Goal: Task Accomplishment & Management: Complete application form

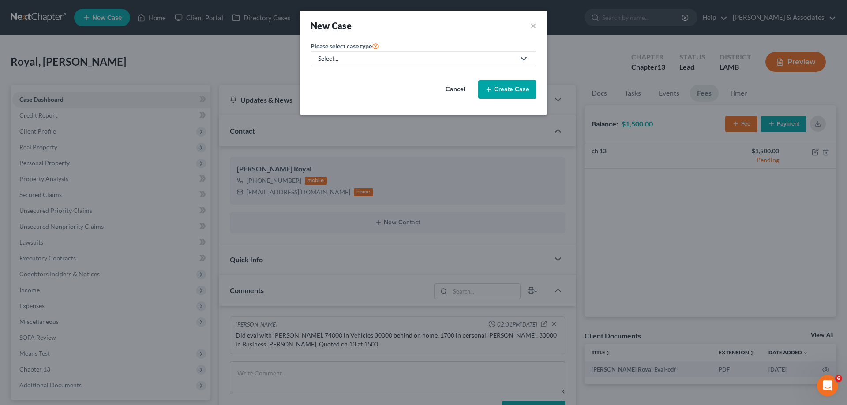
click at [366, 60] on div "Select..." at bounding box center [416, 58] width 197 height 9
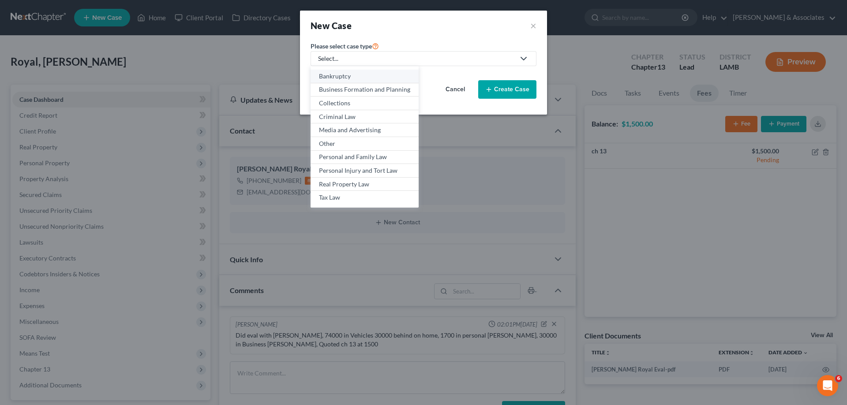
click at [341, 75] on div "Bankruptcy" at bounding box center [364, 76] width 91 height 9
select select "35"
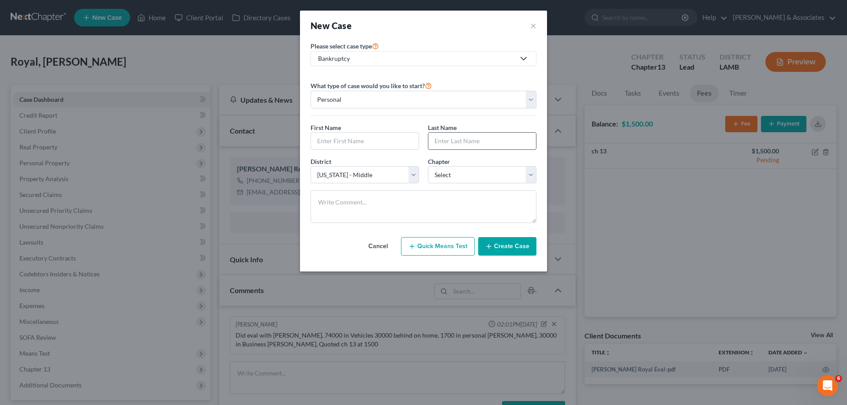
click at [456, 141] on input "text" at bounding box center [482, 141] width 108 height 17
paste input "[PERSON_NAME]"
type input "[PERSON_NAME]"
drag, startPoint x: 336, startPoint y: 142, endPoint x: 375, endPoint y: 139, distance: 39.4
click at [339, 142] on input "text" at bounding box center [365, 141] width 108 height 17
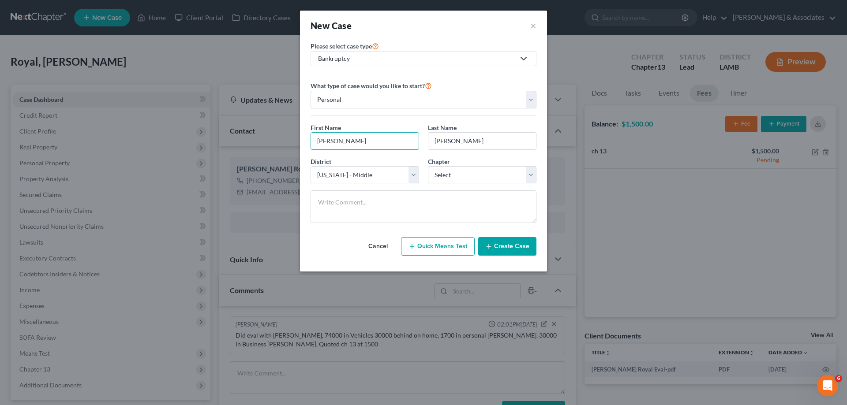
type input "[PERSON_NAME]"
select select "3"
click at [524, 249] on button "Create Case" at bounding box center [507, 246] width 58 height 19
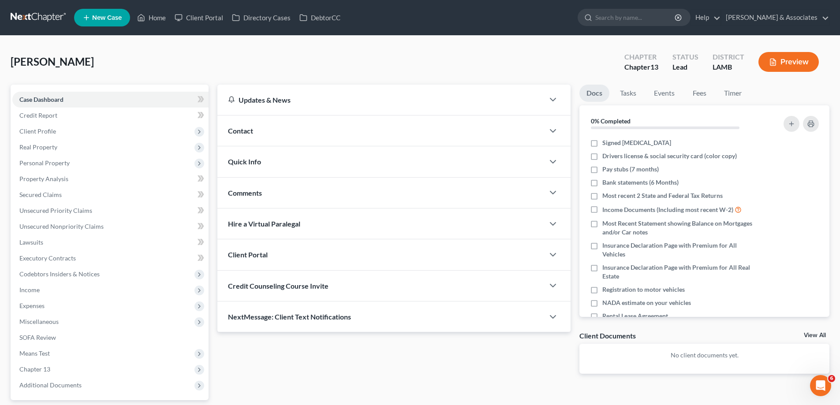
click at [333, 129] on div "Contact" at bounding box center [380, 131] width 327 height 30
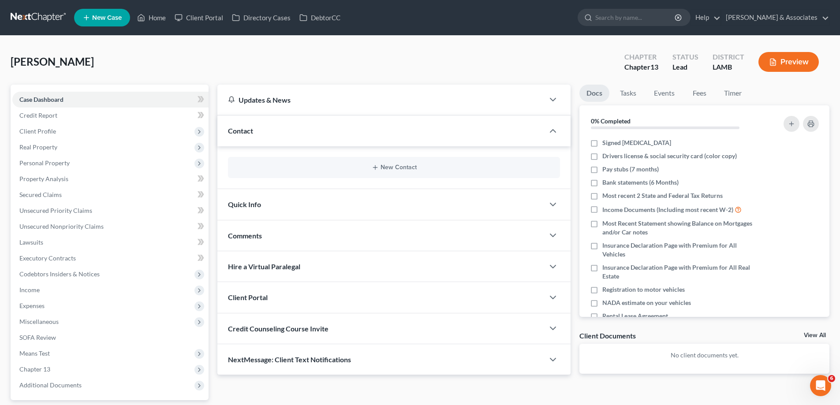
click at [371, 163] on div "New Contact" at bounding box center [394, 167] width 332 height 21
click at [382, 165] on button "New Contact" at bounding box center [394, 167] width 318 height 7
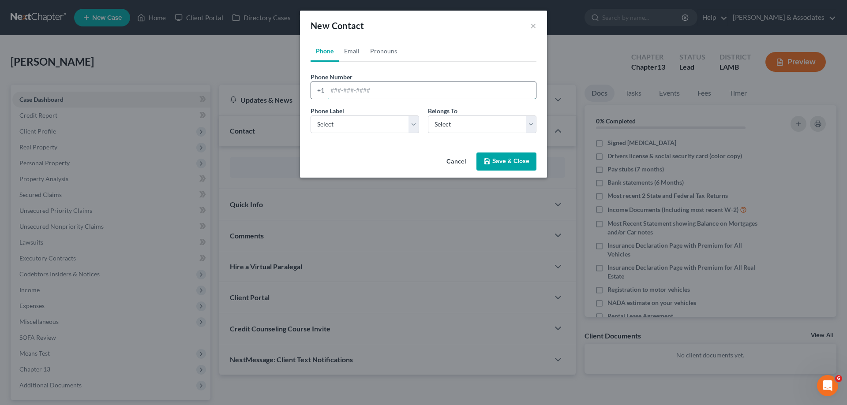
click at [368, 85] on input "tel" at bounding box center [431, 90] width 209 height 17
paste input "[PHONE_NUMBER]"
type input "[PHONE_NUMBER]"
drag, startPoint x: 333, startPoint y: 123, endPoint x: 340, endPoint y: 132, distance: 12.3
click at [333, 123] on select "Select Mobile Home Work Other" at bounding box center [365, 125] width 108 height 18
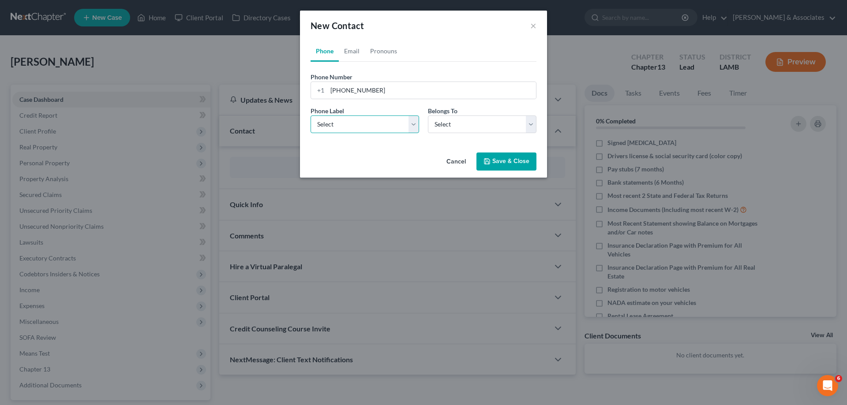
select select "0"
click at [311, 116] on select "Select Mobile Home Work Other" at bounding box center [365, 125] width 108 height 18
drag, startPoint x: 478, startPoint y: 120, endPoint x: 474, endPoint y: 125, distance: 6.6
click at [478, 120] on select "Select Client Other" at bounding box center [482, 125] width 108 height 18
select select "0"
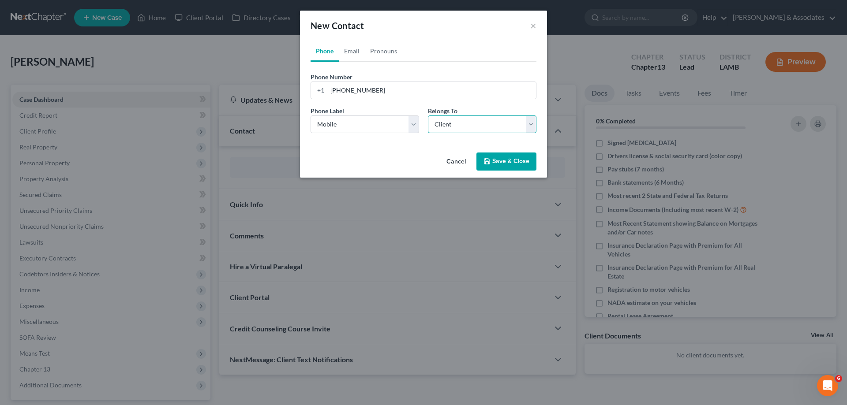
click at [428, 116] on select "Select Client Other" at bounding box center [482, 125] width 108 height 18
select select "0"
click at [352, 49] on link "Email" at bounding box center [352, 51] width 26 height 21
click at [350, 92] on input "email" at bounding box center [431, 90] width 209 height 17
paste input "[EMAIL_ADDRESS][DOMAIN_NAME]"
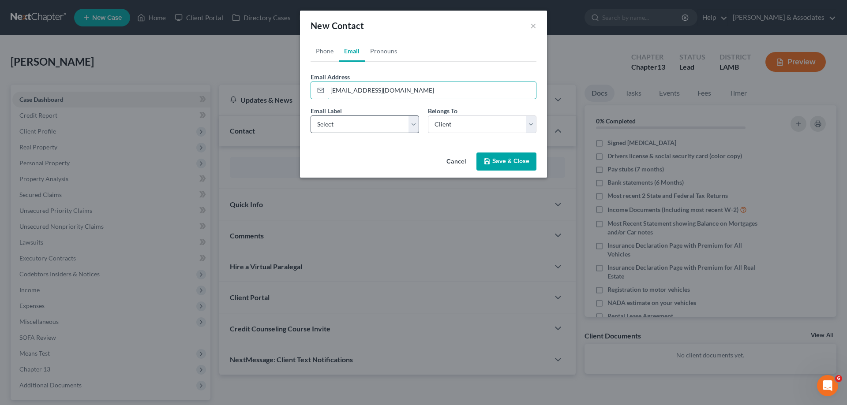
type input "[EMAIL_ADDRESS][DOMAIN_NAME]"
drag, startPoint x: 349, startPoint y: 123, endPoint x: 355, endPoint y: 133, distance: 10.9
click at [349, 123] on select "Select Home Work Other" at bounding box center [365, 125] width 108 height 18
select select "0"
click at [311, 116] on select "Select Home Work Other" at bounding box center [365, 125] width 108 height 18
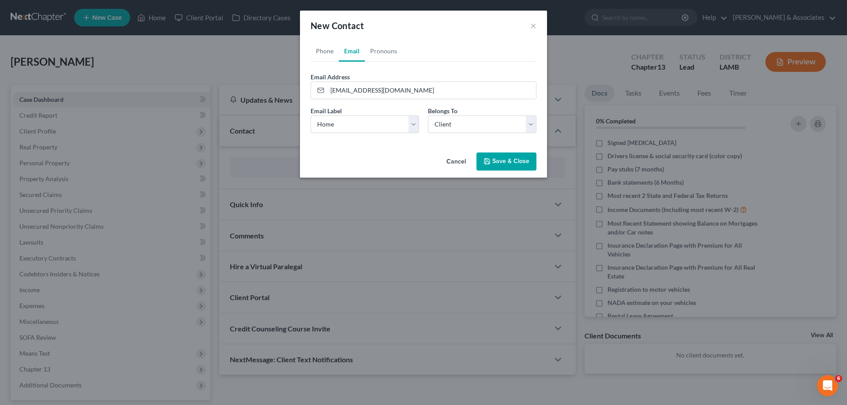
click at [458, 135] on div "Email Label Select Home Work Other Belongs To * Select Client Other" at bounding box center [423, 123] width 235 height 34
click at [505, 155] on button "Save & Close" at bounding box center [506, 162] width 60 height 19
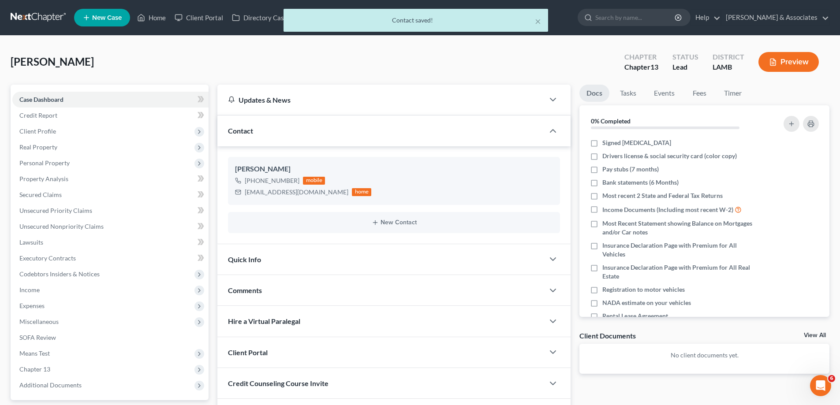
click at [340, 283] on div "Comments" at bounding box center [380, 290] width 327 height 30
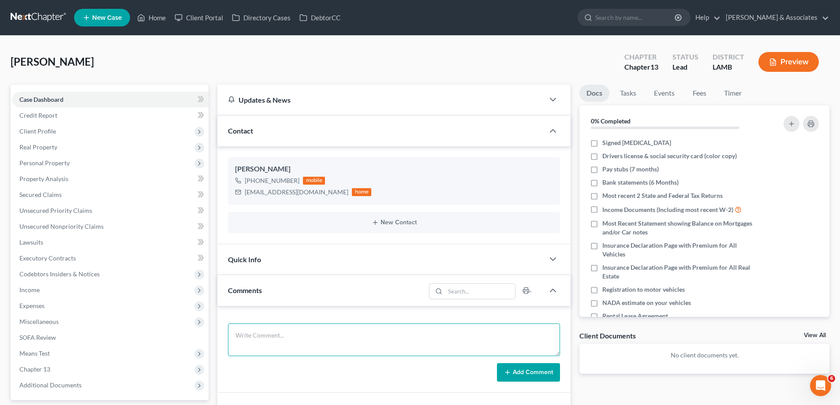
click at [299, 336] on textarea at bounding box center [394, 340] width 332 height 33
paste textarea "Did eval with Jasmine 60000 in three vehicles 20000 in [GEOGRAPHIC_DATA], 15000…"
type textarea "Did eval with Jasmine 60000 in three vehicles 20000 in [GEOGRAPHIC_DATA], 15000…"
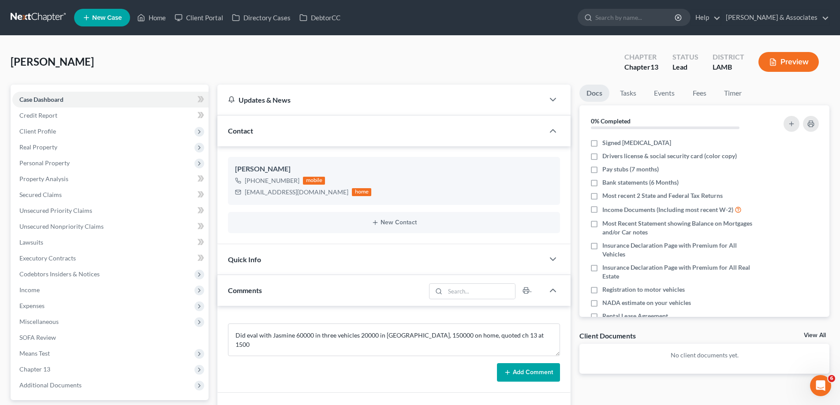
click at [540, 374] on button "Add Comment" at bounding box center [528, 372] width 63 height 19
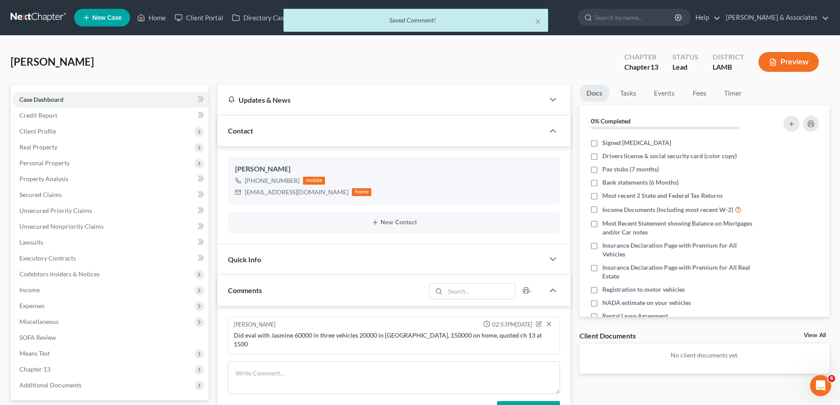
click at [815, 339] on div "View All" at bounding box center [817, 337] width 26 height 8
click at [815, 335] on link "View All" at bounding box center [815, 336] width 22 height 6
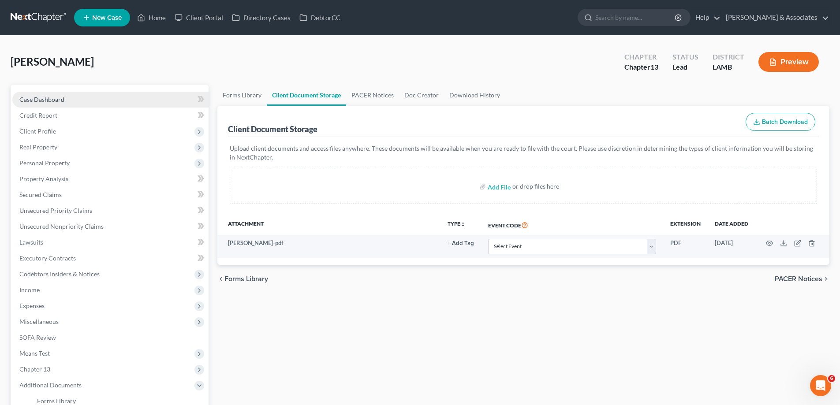
click at [56, 101] on span "Case Dashboard" at bounding box center [41, 99] width 45 height 7
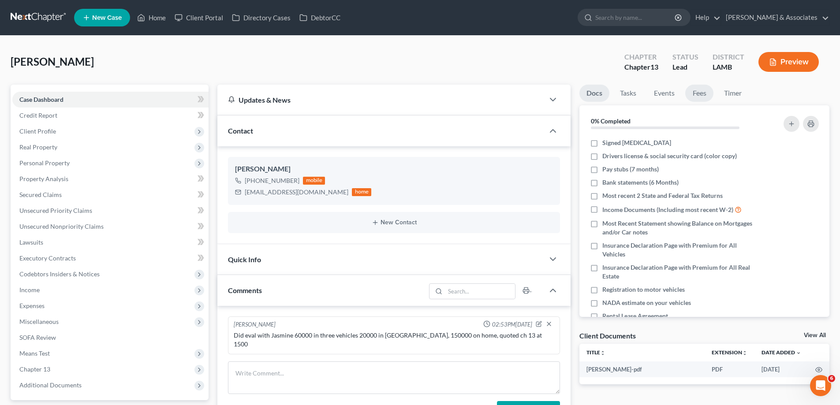
click at [698, 89] on link "Fees" at bounding box center [699, 93] width 28 height 17
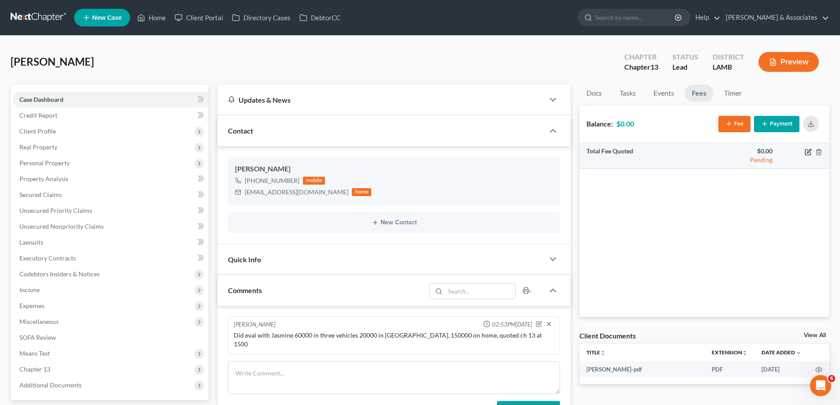
click at [808, 155] on icon "button" at bounding box center [807, 152] width 5 height 5
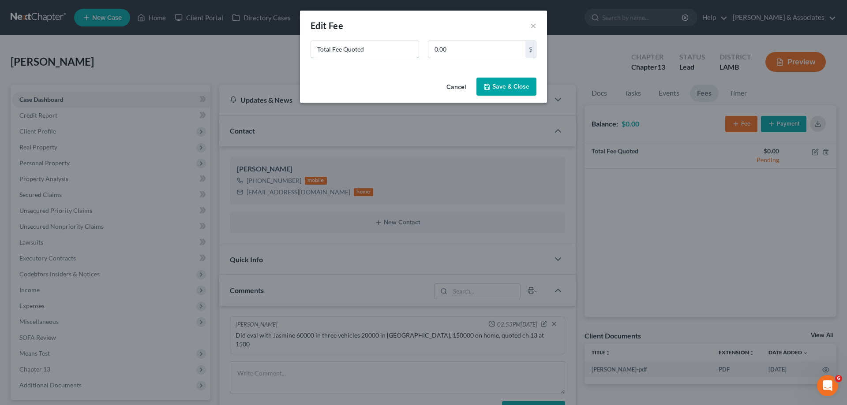
drag, startPoint x: 375, startPoint y: 49, endPoint x: 99, endPoint y: 31, distance: 276.7
click at [173, 44] on div "New Fee Edit Fee × Total Fee Quoted 0.00 $ Cancel Save & Close" at bounding box center [423, 202] width 847 height 405
type input "ch 13"
type input "1,500"
click at [518, 86] on button "Save & Close" at bounding box center [506, 87] width 60 height 19
